Goal: Register for event/course

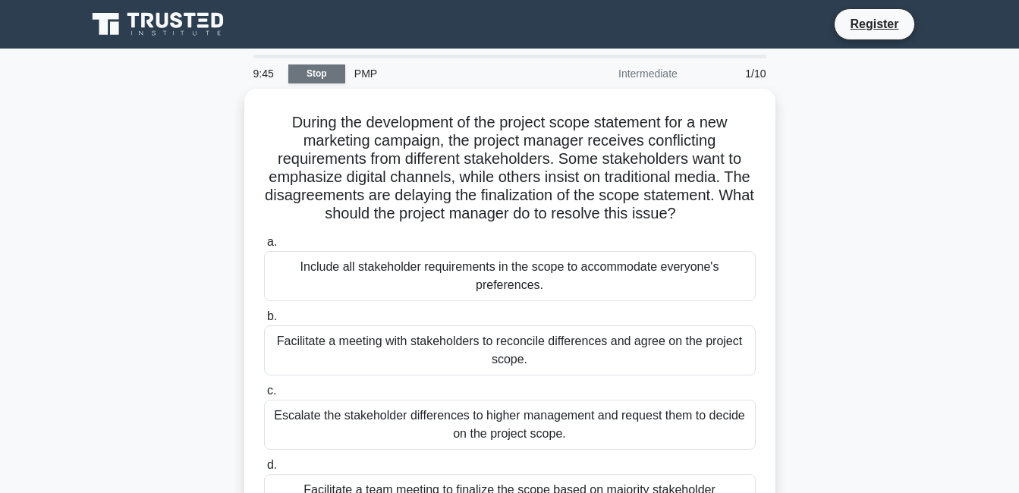
click at [334, 72] on link "Stop" at bounding box center [316, 73] width 57 height 19
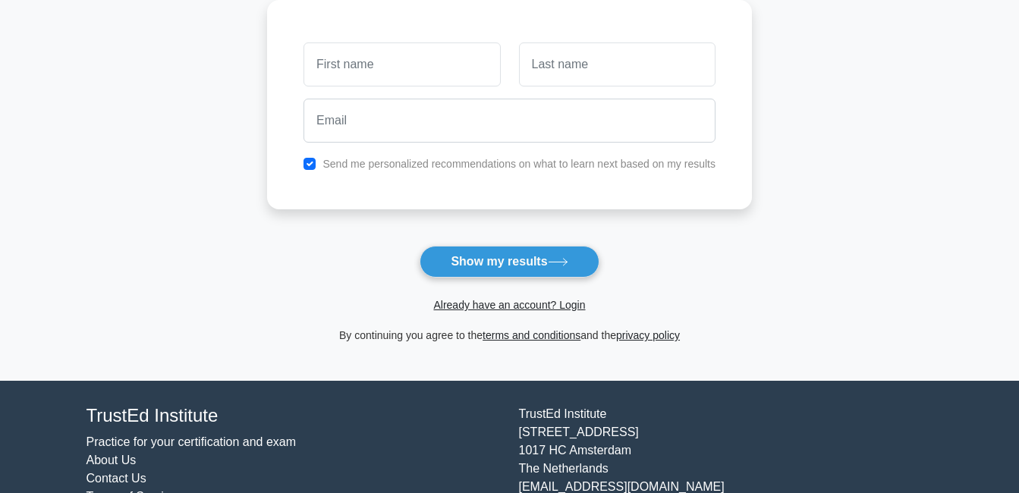
scroll to position [218, 0]
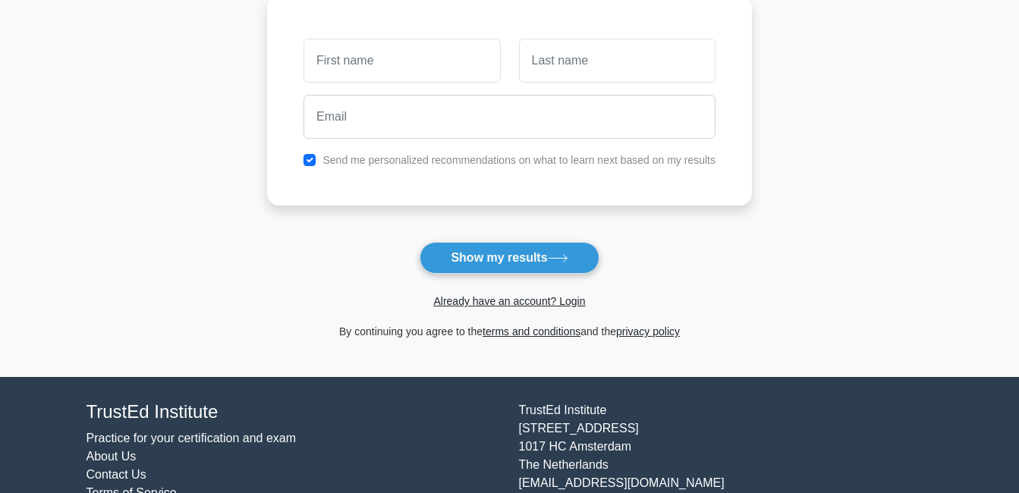
click at [4, 55] on main "Wait, there is more! Continue to see your result The test is finished and the" at bounding box center [509, 104] width 1019 height 546
